Goal: Find specific page/section: Find specific page/section

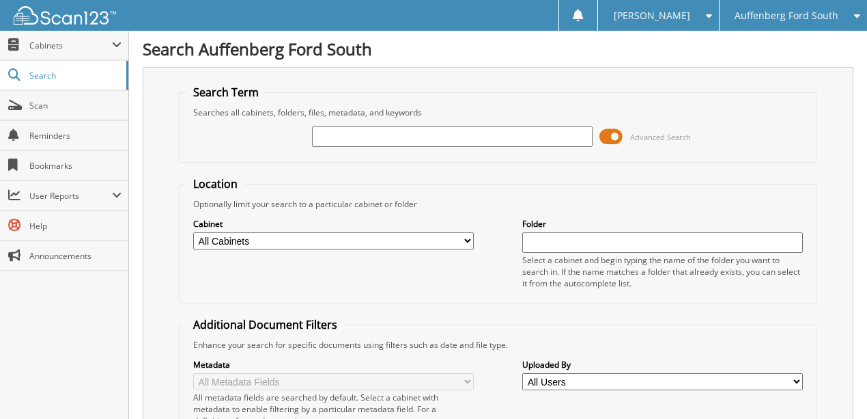
drag, startPoint x: 378, startPoint y: 141, endPoint x: 355, endPoint y: 138, distance: 23.5
click at [355, 138] on input "text" at bounding box center [452, 136] width 281 height 20
type input "135892"
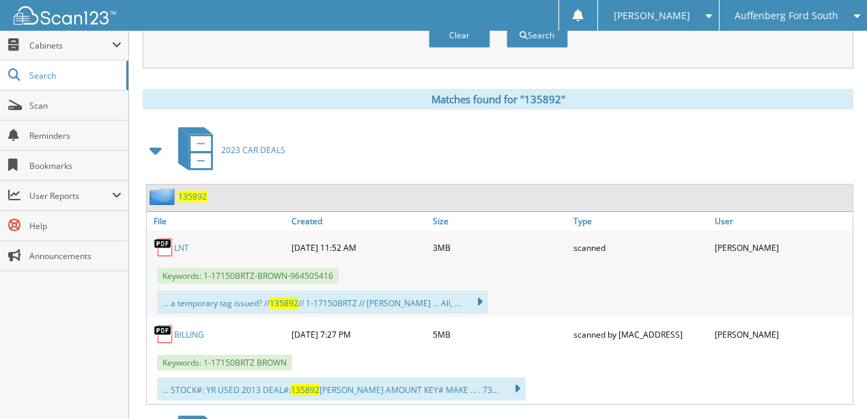
scroll to position [591, 0]
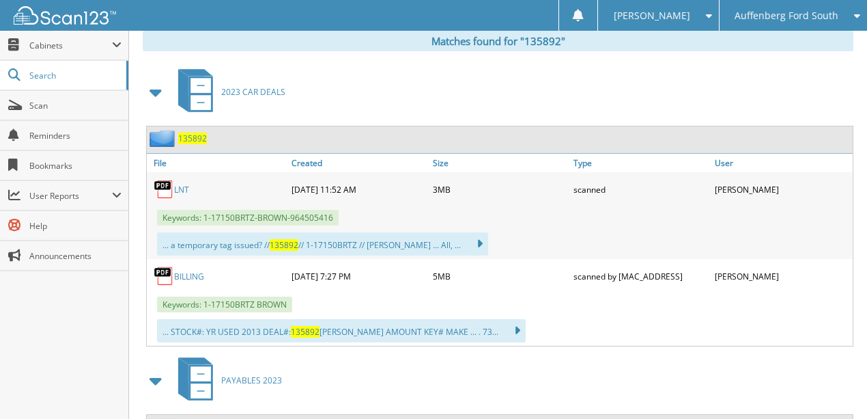
click at [182, 184] on link "LNT" at bounding box center [181, 190] width 15 height 12
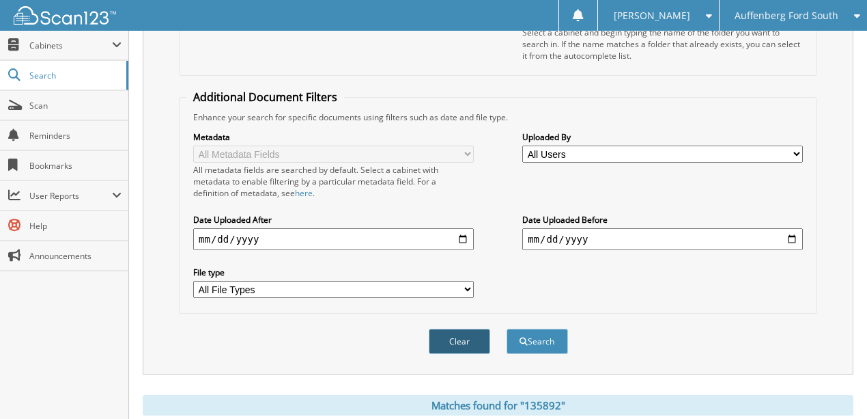
click at [470, 328] on button "Clear" at bounding box center [459, 340] width 61 height 25
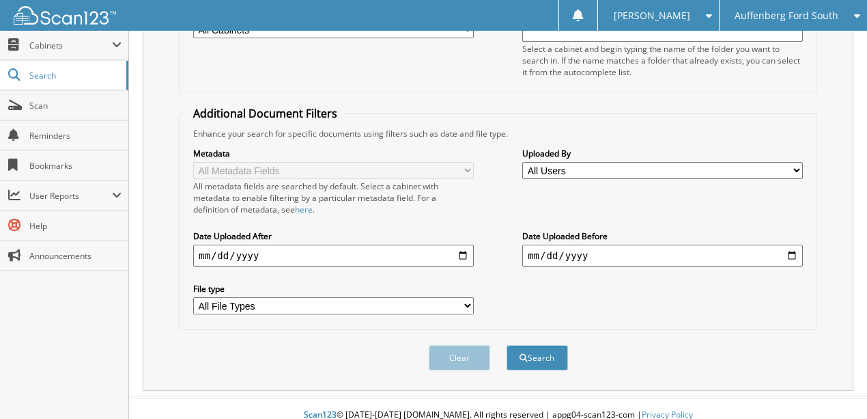
click at [776, 19] on span "Auffenberg Ford South" at bounding box center [787, 16] width 104 height 8
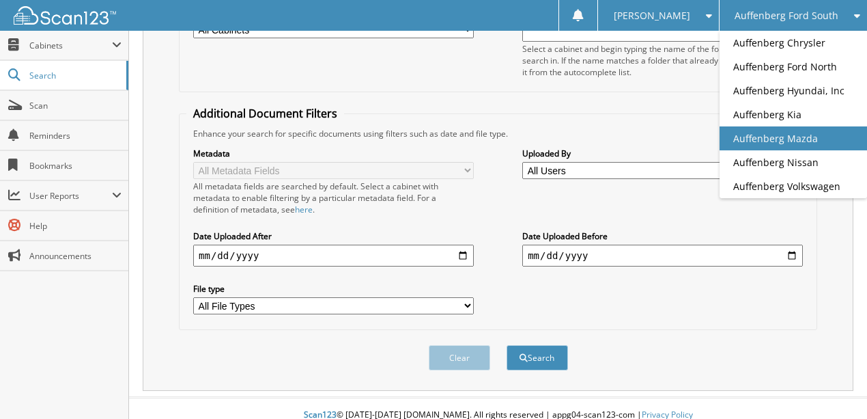
click at [781, 135] on link "Auffenberg Mazda" at bounding box center [793, 138] width 147 height 24
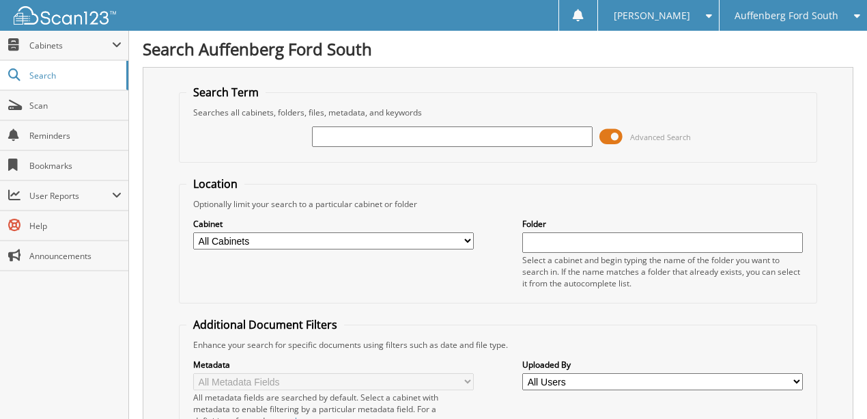
click at [355, 137] on input "text" at bounding box center [452, 136] width 281 height 20
type input "1"
type input "DFB00071"
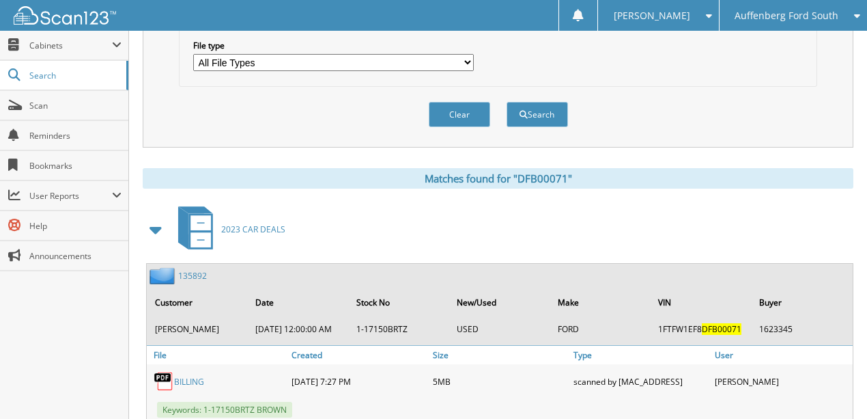
scroll to position [455, 0]
click at [196, 269] on link "135892" at bounding box center [192, 275] width 29 height 12
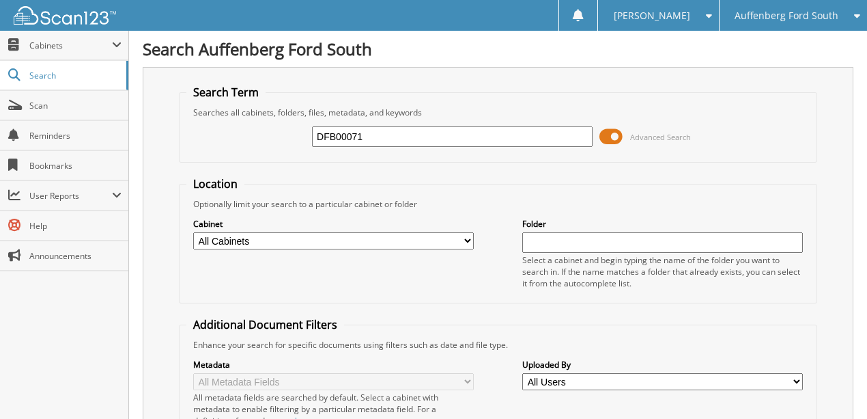
drag, startPoint x: 384, startPoint y: 135, endPoint x: 268, endPoint y: 130, distance: 116.9
click at [268, 130] on div "DFB00071 Advanced Search" at bounding box center [497, 136] width 623 height 37
type input "197042"
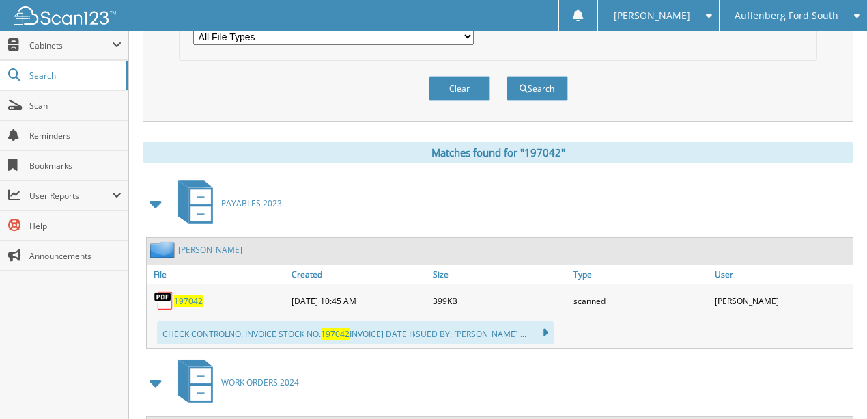
scroll to position [591, 0]
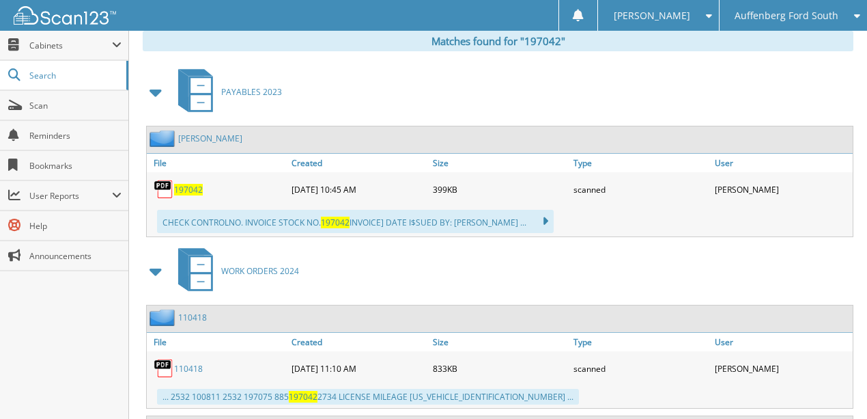
click at [184, 184] on span "197042" at bounding box center [188, 190] width 29 height 12
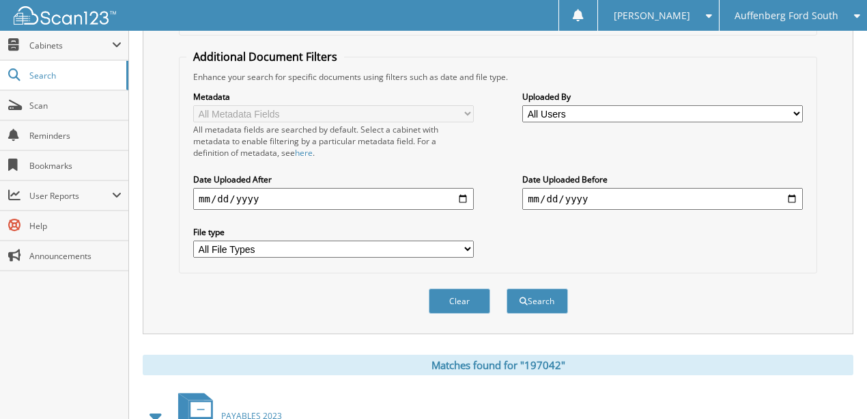
scroll to position [227, 0]
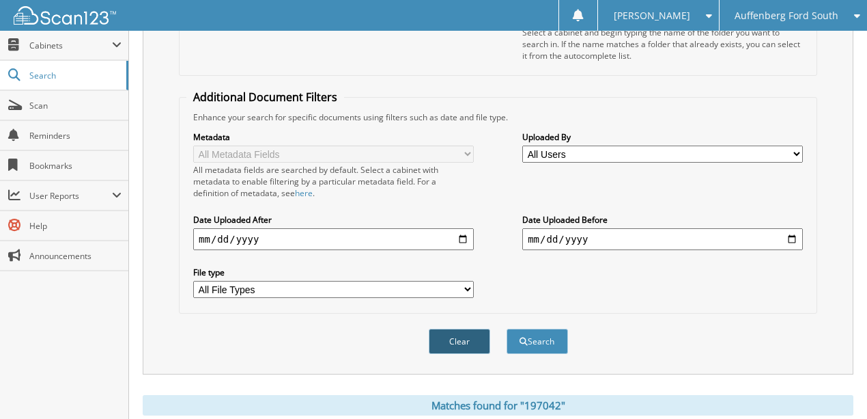
click at [470, 328] on button "Clear" at bounding box center [459, 340] width 61 height 25
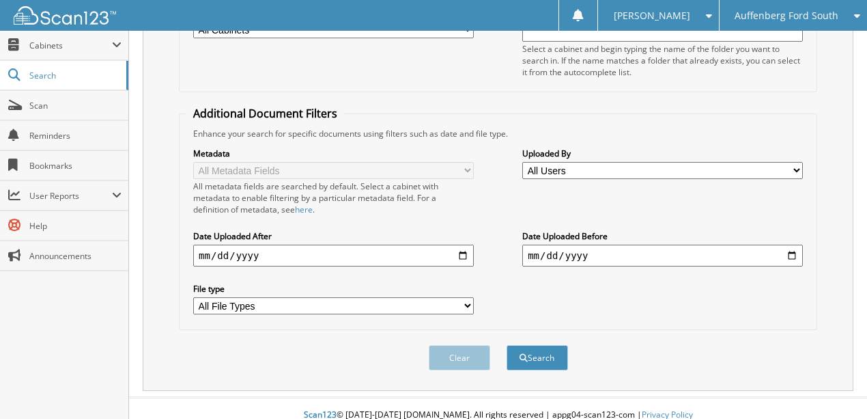
click at [780, 23] on div "Auffenberg Ford South" at bounding box center [794, 15] width 134 height 31
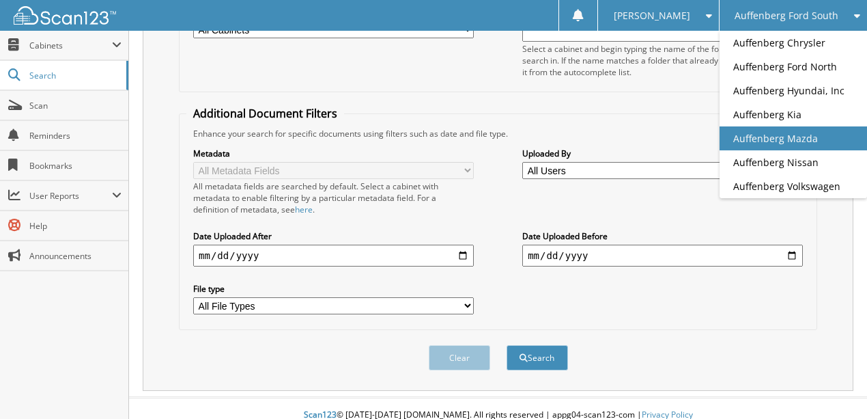
click at [785, 143] on link "Auffenberg Mazda" at bounding box center [793, 138] width 147 height 24
